Goal: Information Seeking & Learning: Find specific fact

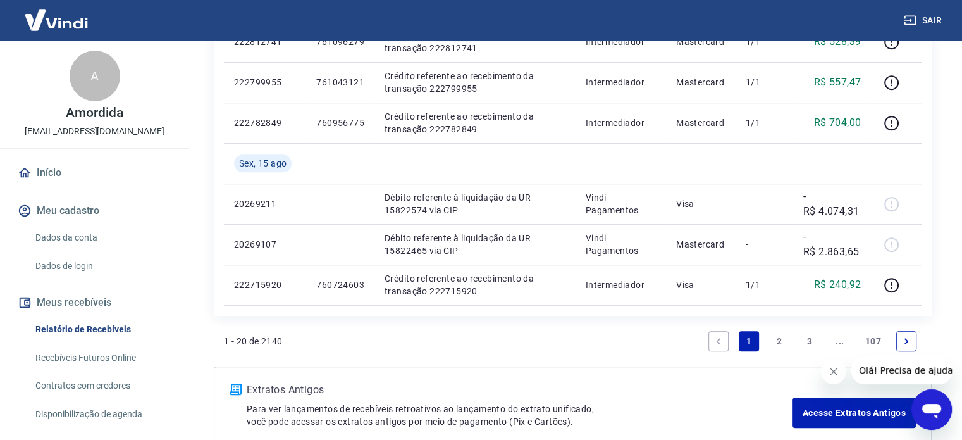
scroll to position [997, 0]
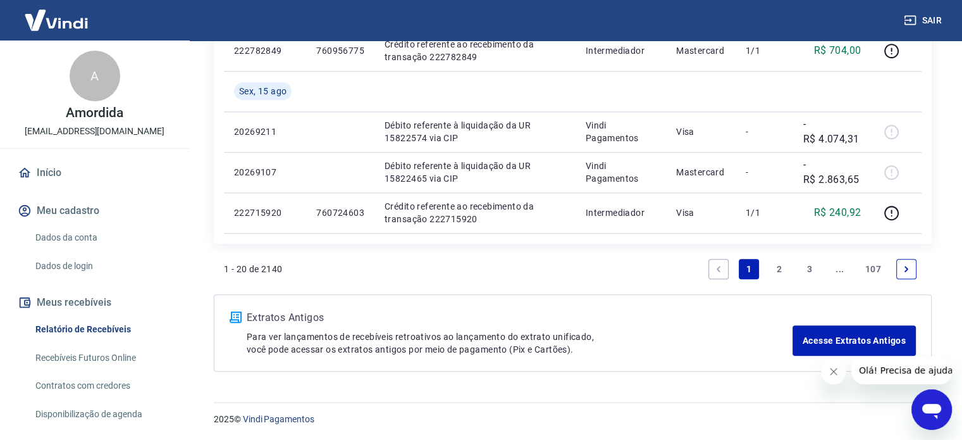
click at [782, 266] on link "2" at bounding box center [779, 269] width 20 height 20
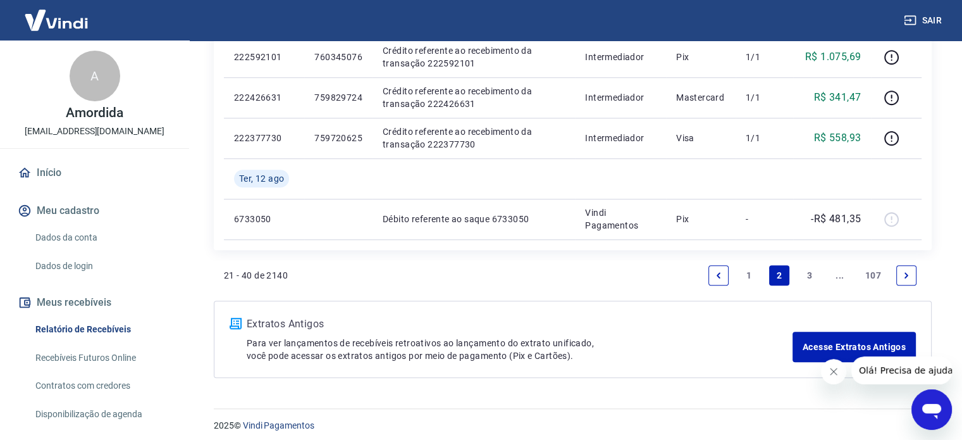
scroll to position [997, 0]
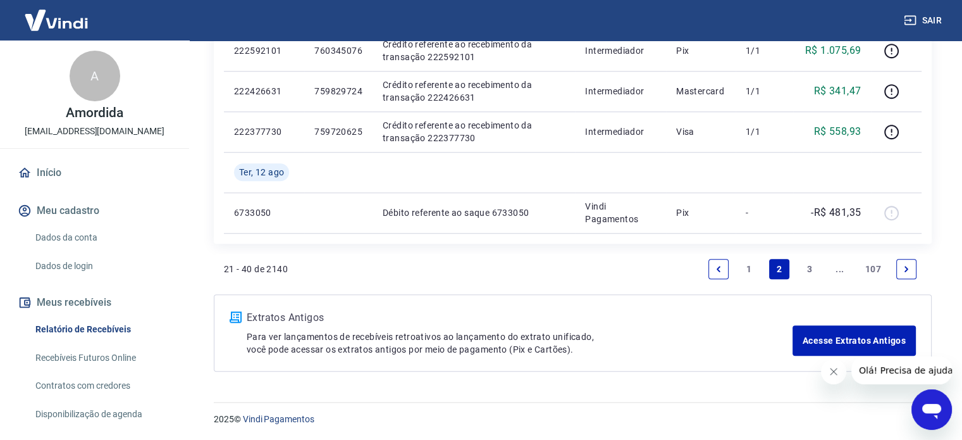
click at [806, 273] on link "3" at bounding box center [810, 269] width 20 height 20
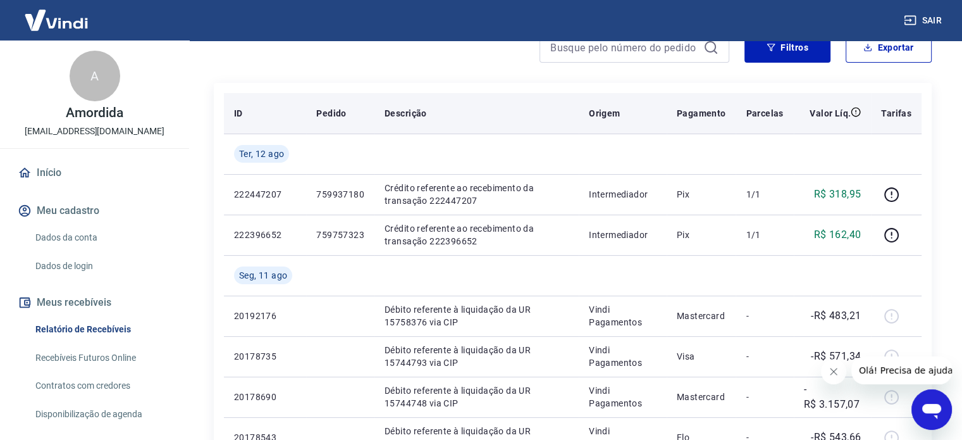
scroll to position [127, 0]
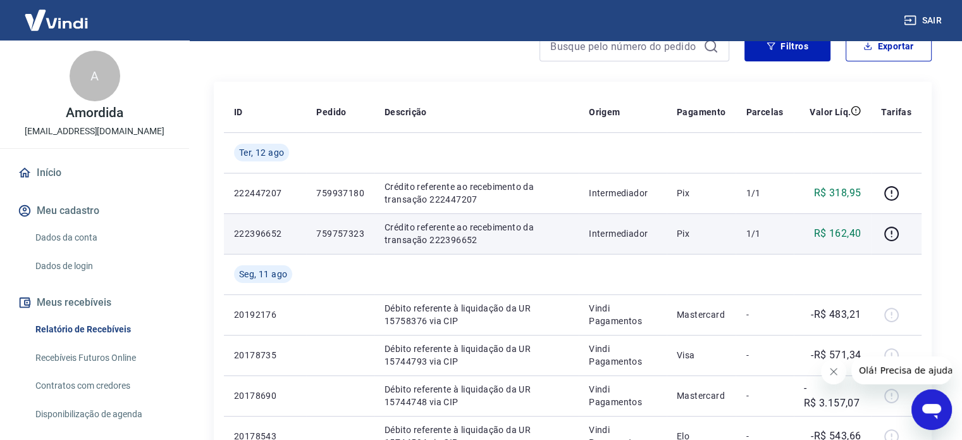
click at [338, 232] on p "759757323" at bounding box center [340, 233] width 48 height 13
copy p "759757323"
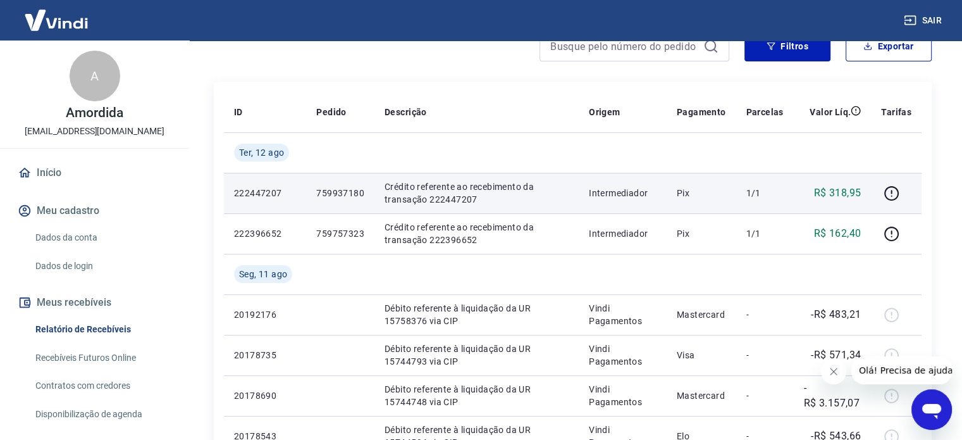
click at [340, 196] on p "759937180" at bounding box center [340, 193] width 48 height 13
copy p "759937180"
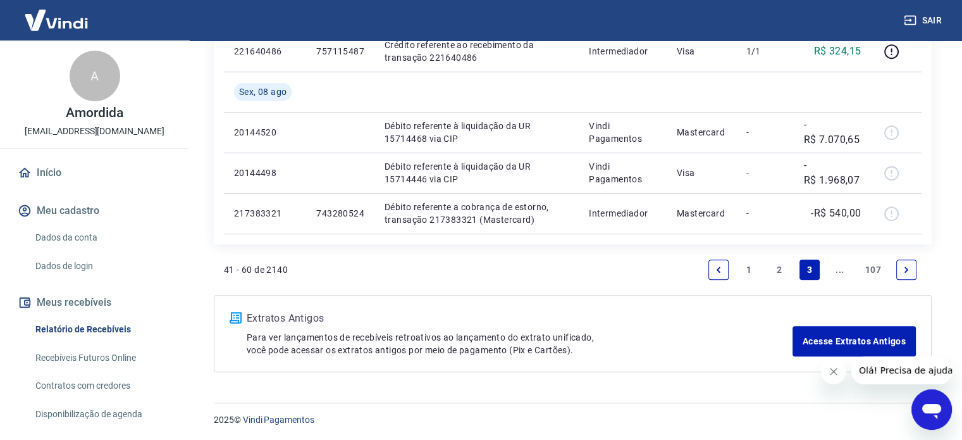
scroll to position [1038, 0]
click at [776, 268] on link "2" at bounding box center [779, 269] width 20 height 20
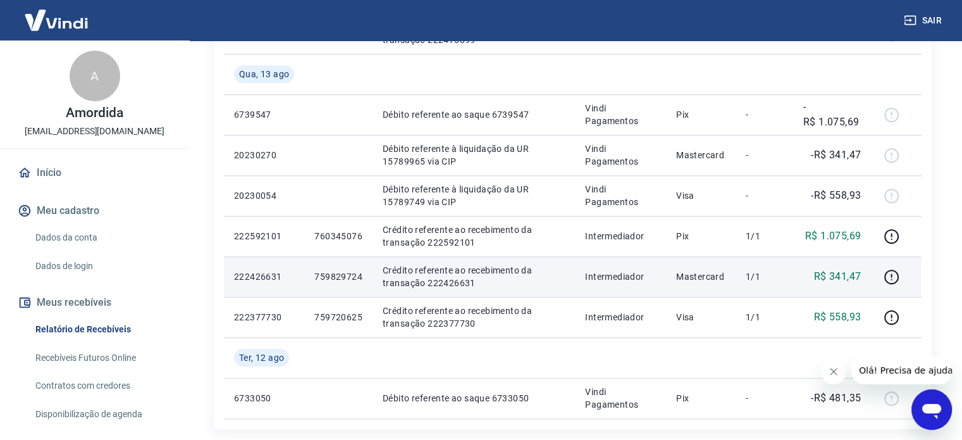
scroll to position [808, 0]
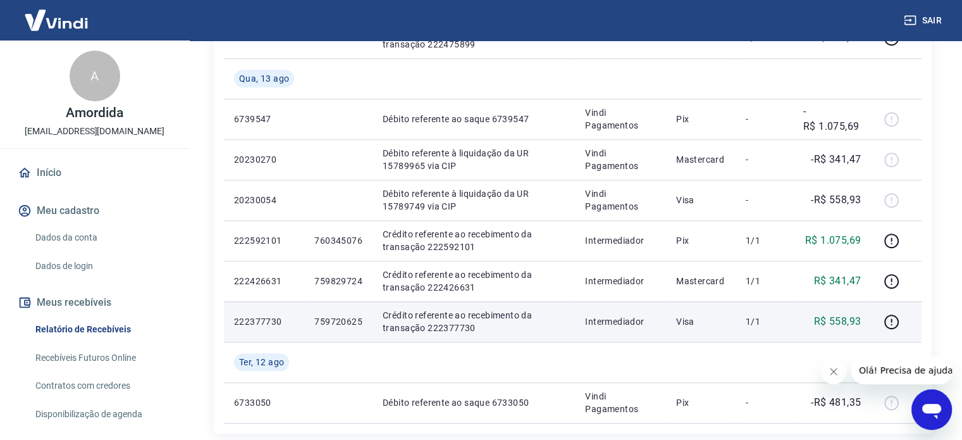
click at [323, 320] on p "759720625" at bounding box center [338, 321] width 48 height 13
copy p "759720625"
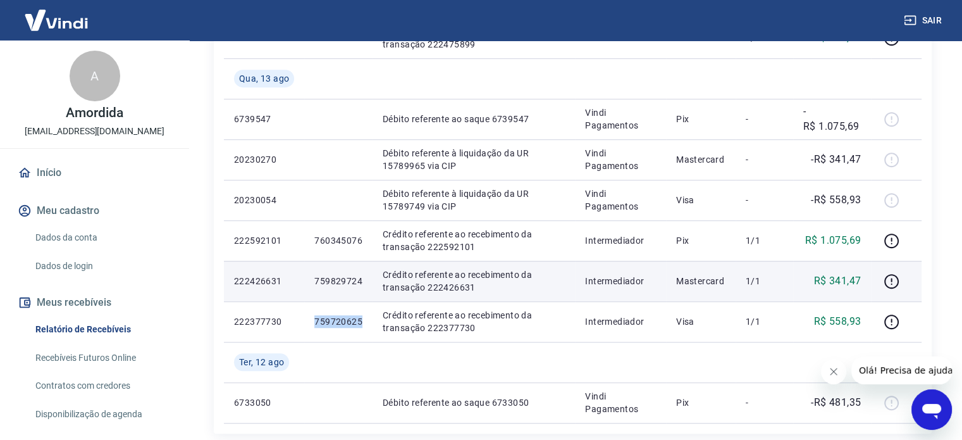
click at [355, 279] on p "759829724" at bounding box center [338, 281] width 48 height 13
copy p "759829724"
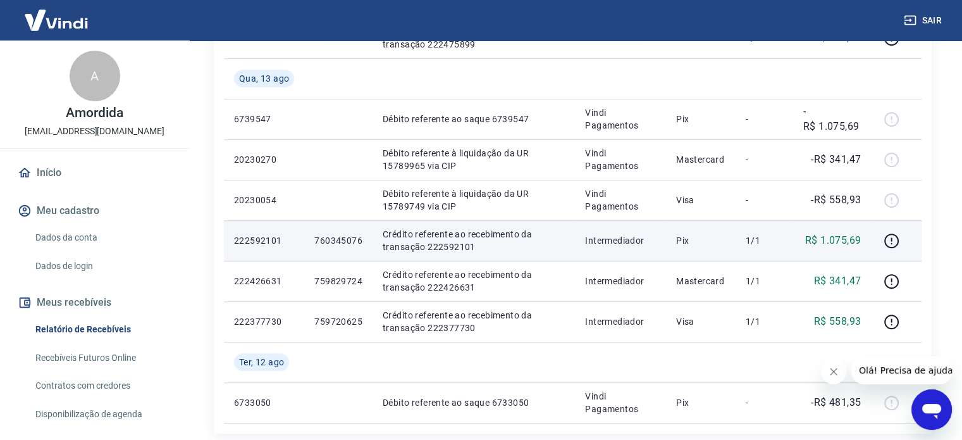
click at [333, 234] on p "760345076" at bounding box center [338, 240] width 48 height 13
copy p "760345076"
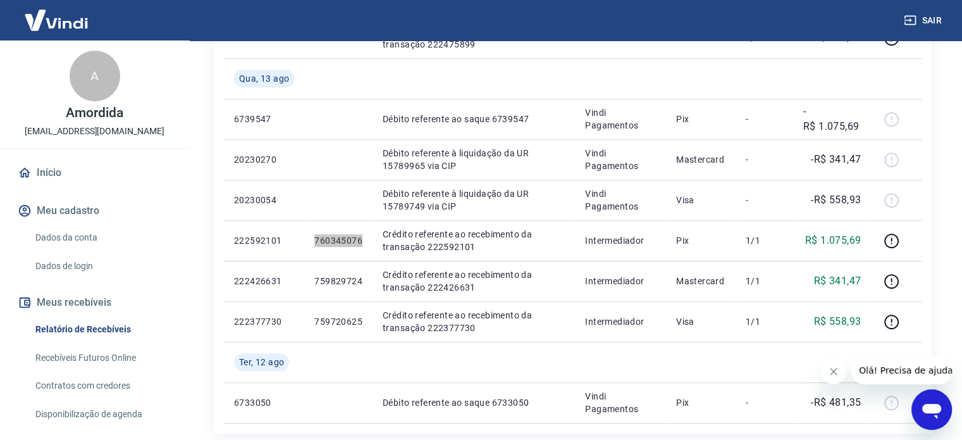
click at [836, 376] on icon "Fechar mensagem da empresa" at bounding box center [834, 371] width 10 height 10
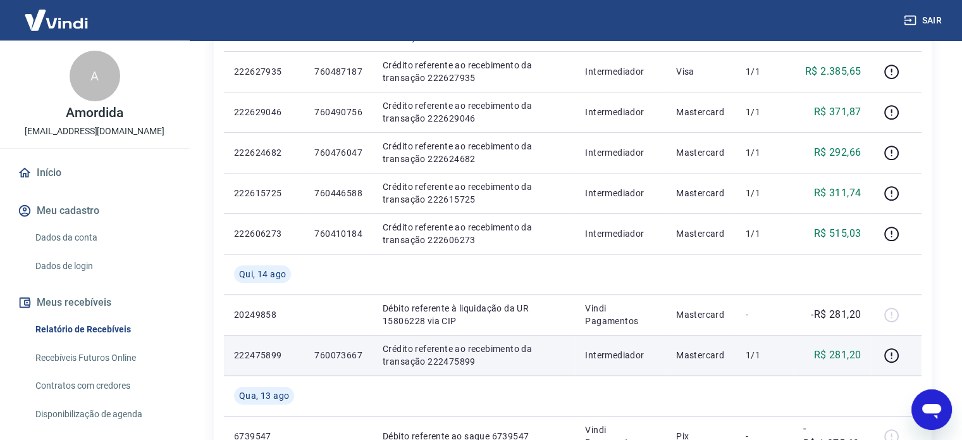
scroll to position [238, 0]
